Goal: Task Accomplishment & Management: Use online tool/utility

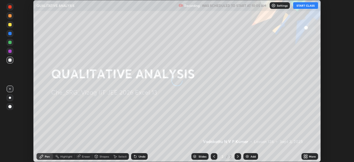
scroll to position [162, 353]
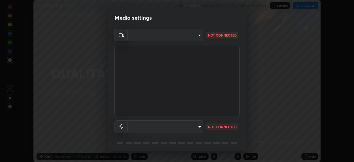
type input "28c77eb1207c253e0561ec2854c37fce72bb755ea7e09e99d45e93fee7f9f977"
type input "9420e0a8eec55b811bef330befdaa823de0ea9ed25cc5b23e024622b689fbda2"
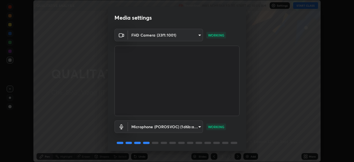
scroll to position [20, 0]
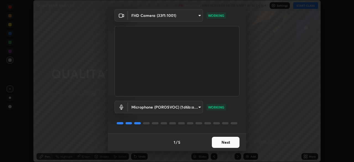
click at [227, 145] on button "Next" at bounding box center [226, 141] width 28 height 11
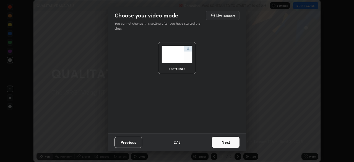
scroll to position [0, 0]
click at [227, 142] on button "Next" at bounding box center [226, 141] width 28 height 11
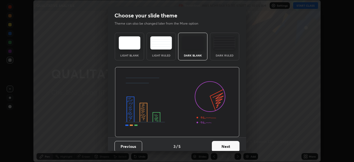
click at [227, 142] on button "Next" at bounding box center [226, 146] width 28 height 11
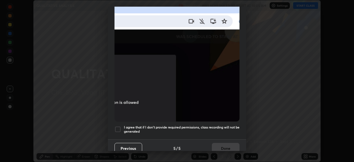
scroll to position [132, 0]
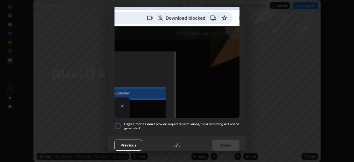
click at [225, 122] on h5 "I agree that if I don't provide required permissions, class recording will not …" at bounding box center [181, 126] width 115 height 9
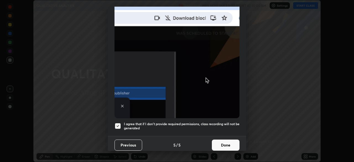
click at [227, 144] on button "Done" at bounding box center [226, 144] width 28 height 11
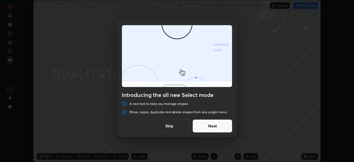
click at [222, 127] on button "Next" at bounding box center [212, 125] width 40 height 13
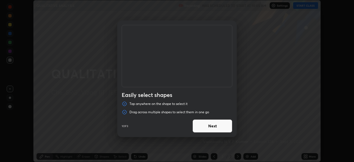
click at [225, 126] on button "Next" at bounding box center [212, 125] width 40 height 13
click at [225, 125] on button "Next" at bounding box center [212, 125] width 40 height 13
click at [225, 128] on button "Done" at bounding box center [212, 125] width 40 height 13
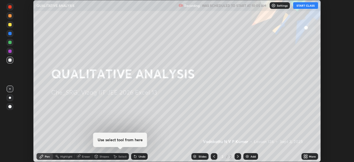
click at [310, 5] on button "START CLASS" at bounding box center [305, 5] width 25 height 7
